Goal: Information Seeking & Learning: Check status

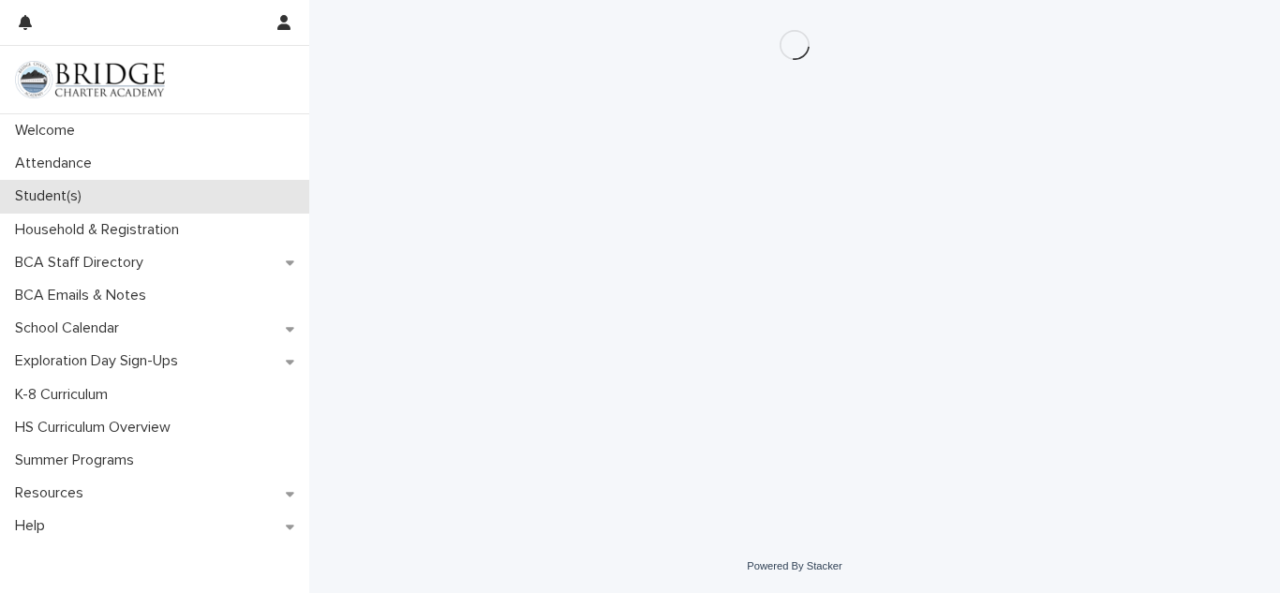
click at [73, 193] on p "Student(s)" at bounding box center [51, 196] width 89 height 18
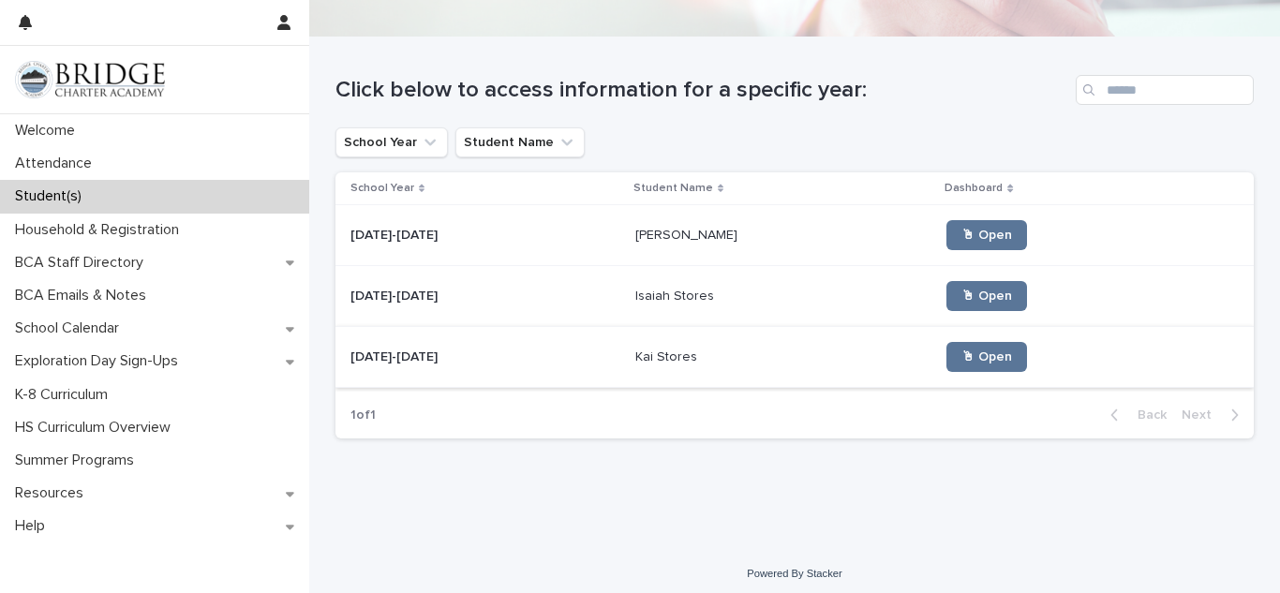
scroll to position [157, 0]
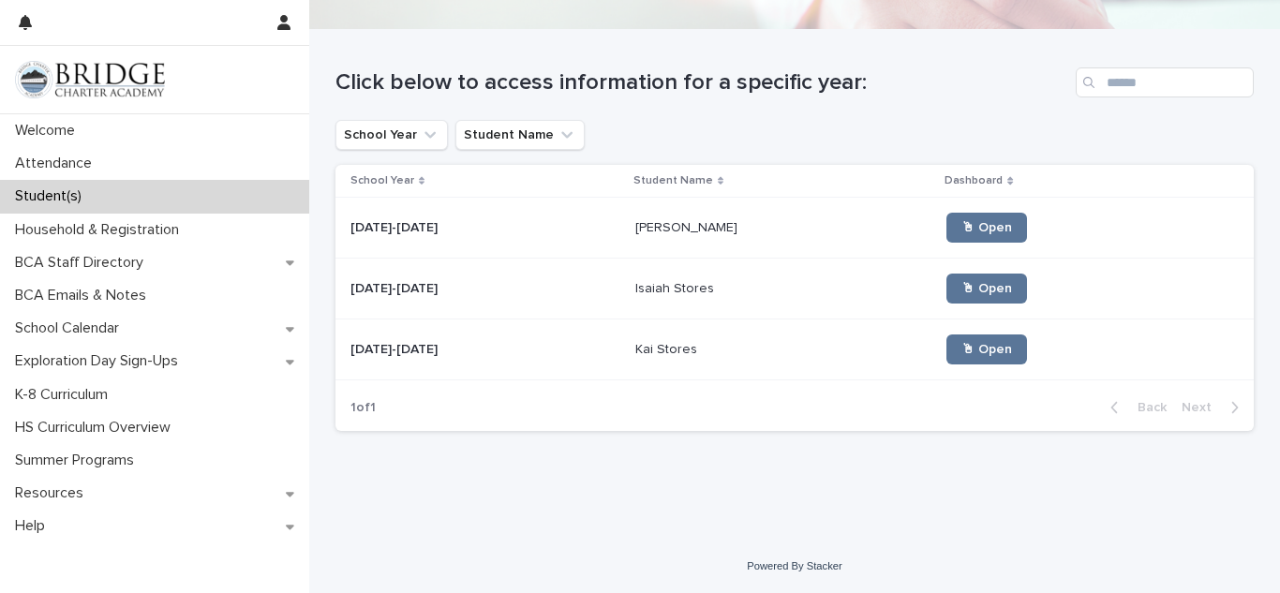
click at [383, 356] on p "[DATE]-[DATE]" at bounding box center [396, 348] width 91 height 20
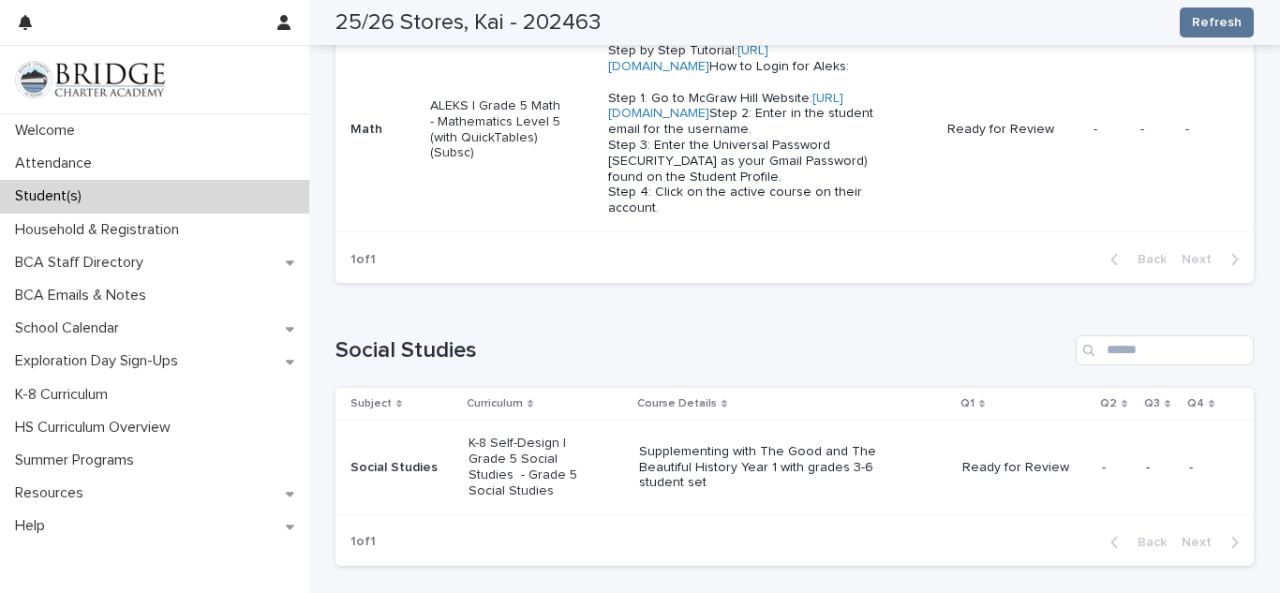
scroll to position [923, 0]
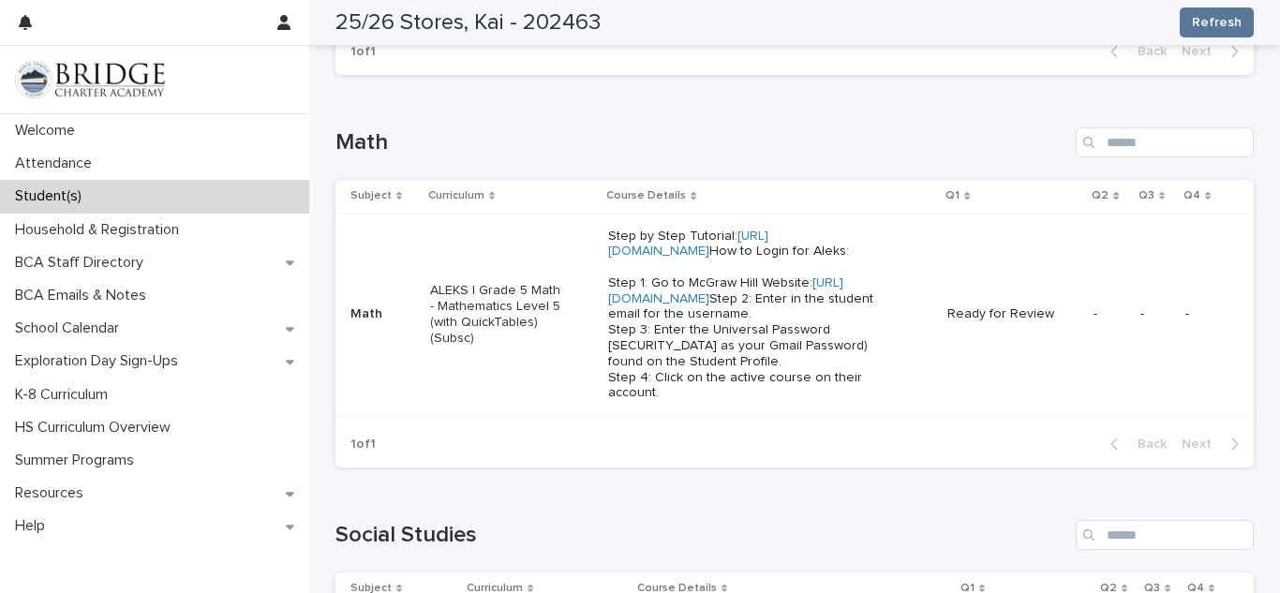
click at [470, 303] on p "ALEKS | Grade 5 Math - Mathematics Level 5 (with QuickTables) (Subsc)" at bounding box center [497, 314] width 134 height 63
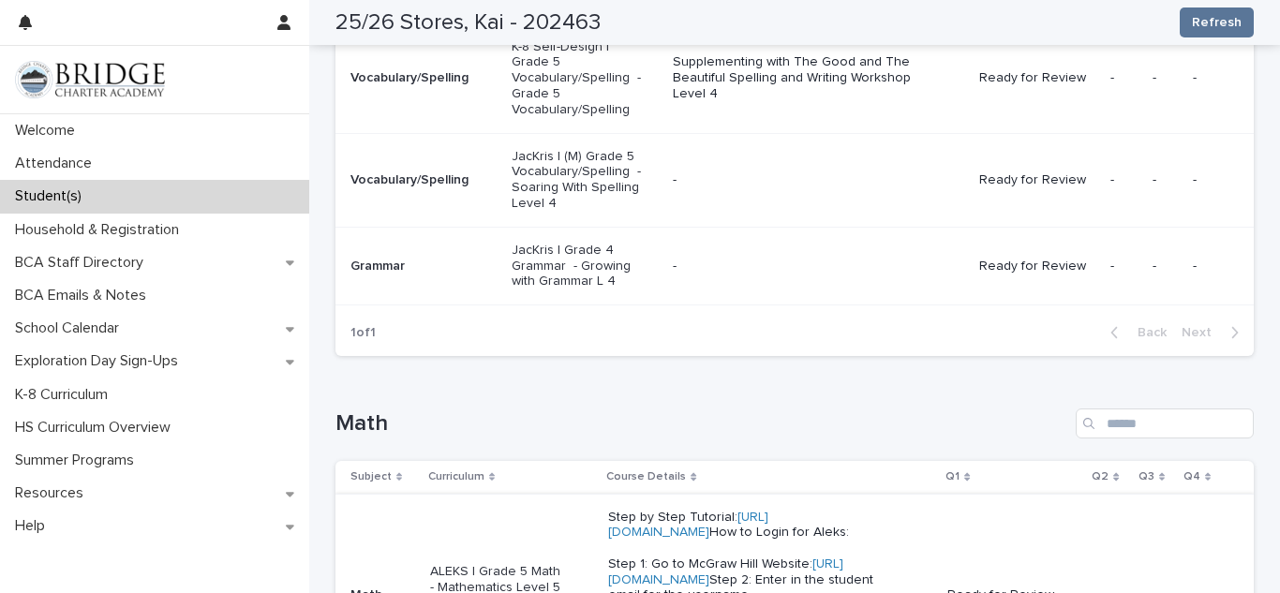
scroll to position [998, 0]
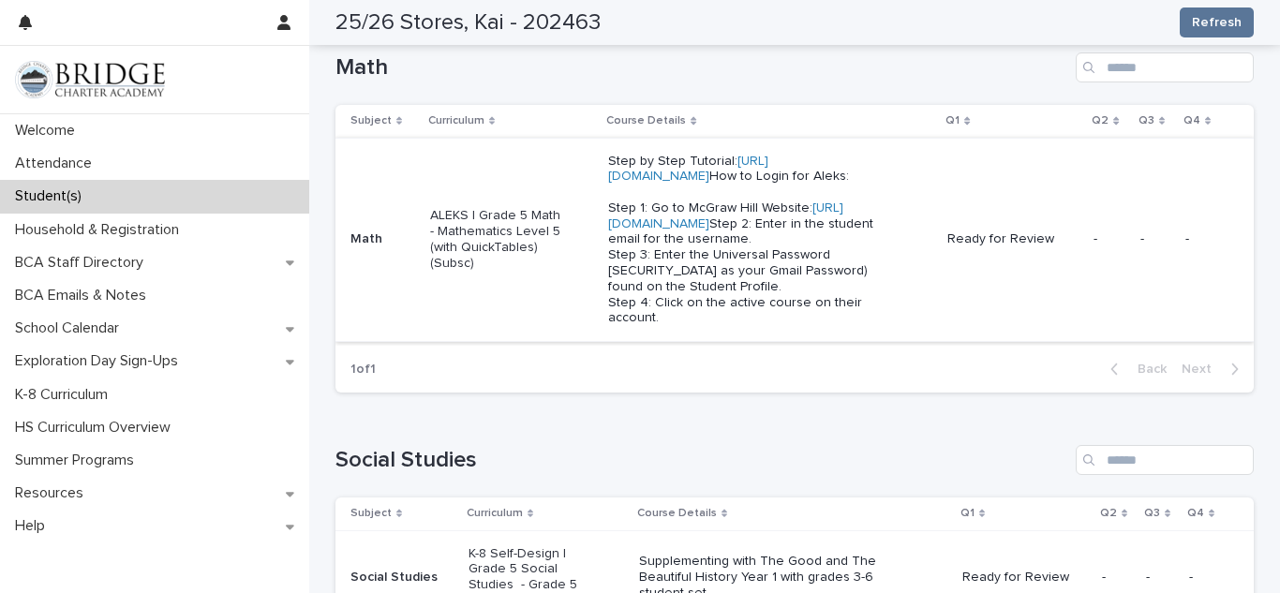
click at [661, 231] on link "[URL][DOMAIN_NAME]" at bounding box center [725, 215] width 235 height 29
